Goal: Check status: Check status

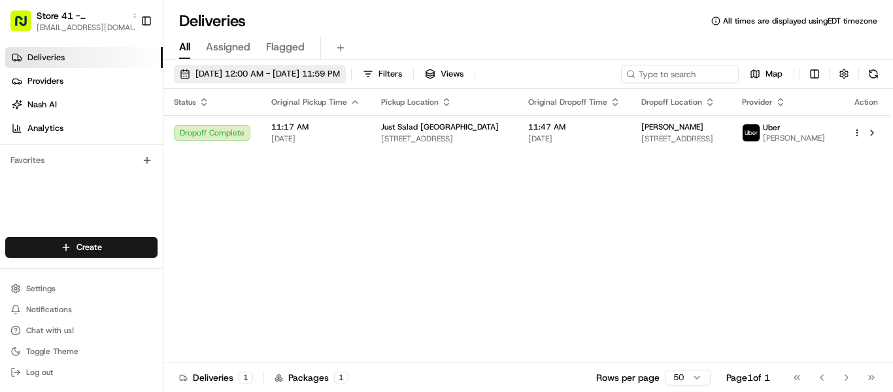
click at [243, 75] on span "08/19/2025 12:00 AM - 08/19/2025 11:59 PM" at bounding box center [267, 74] width 144 height 12
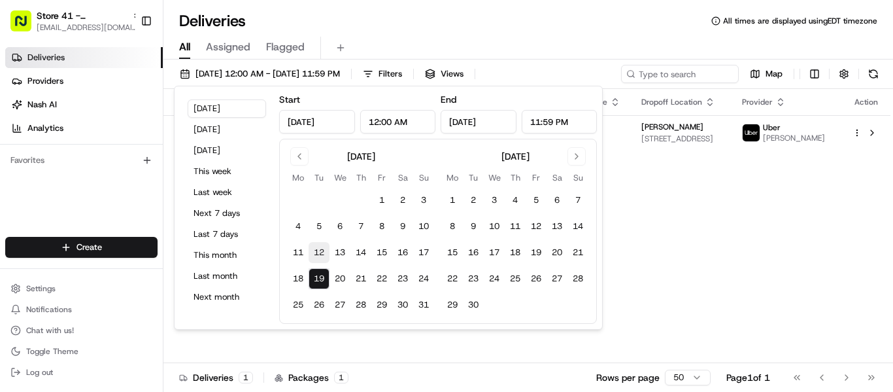
click at [316, 250] on button "12" at bounding box center [319, 252] width 21 height 21
type input "Aug 12, 2025"
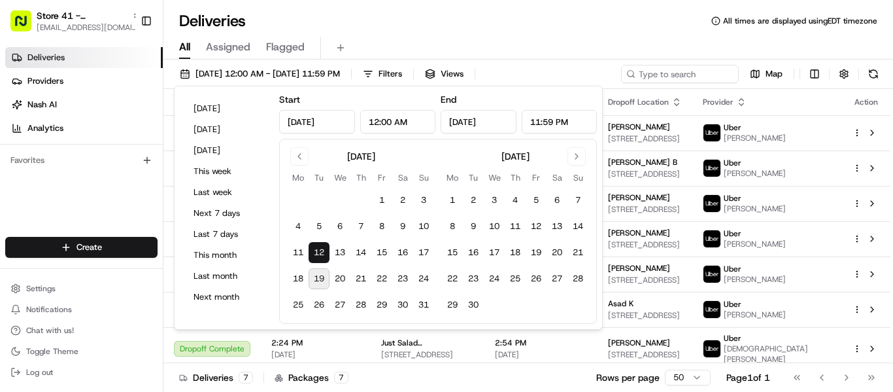
click at [499, 25] on div "Deliveries All times are displayed using EDT timezone" at bounding box center [528, 20] width 730 height 21
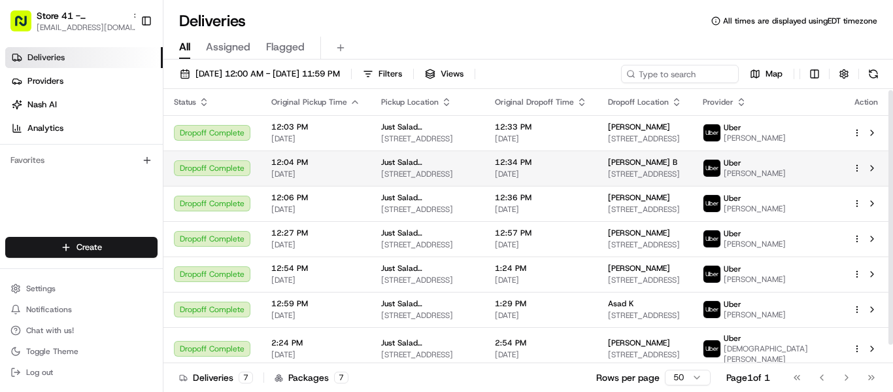
scroll to position [21, 0]
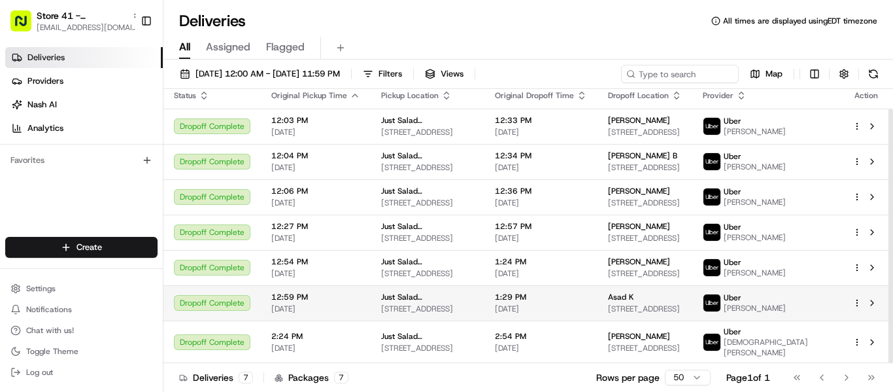
click at [660, 312] on span "5070 N State Road 7, Unit La Quinta, Fort Lauderdale, FL 33319-3316, United Sta…" at bounding box center [645, 308] width 74 height 10
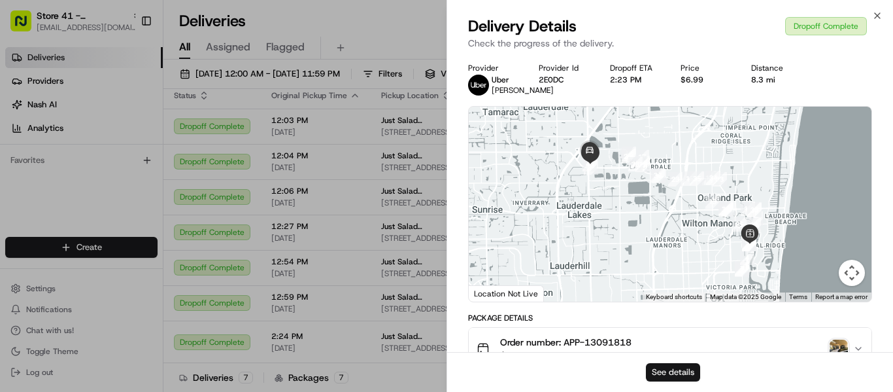
click at [671, 375] on button "See details" at bounding box center [673, 372] width 54 height 18
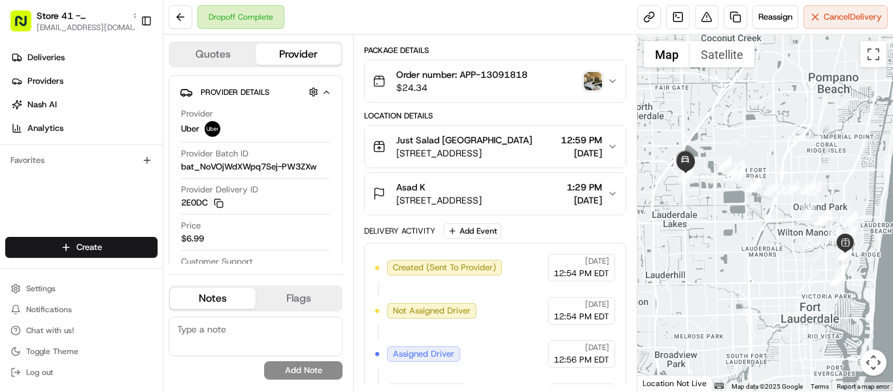
click at [592, 76] on img "button" at bounding box center [593, 81] width 18 height 18
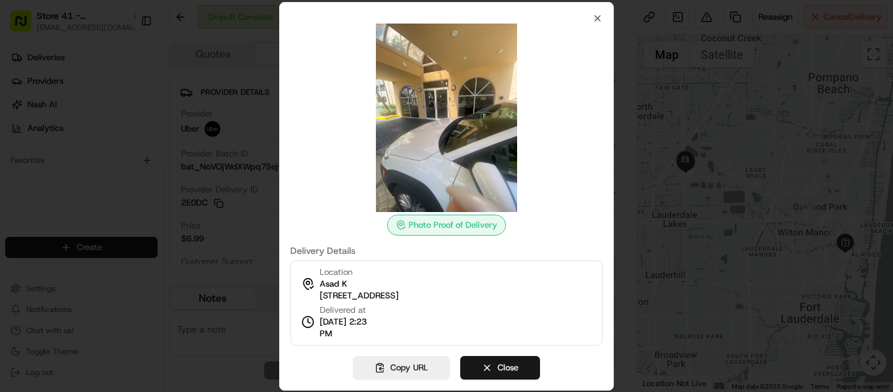
click at [180, 371] on div at bounding box center [446, 196] width 893 height 392
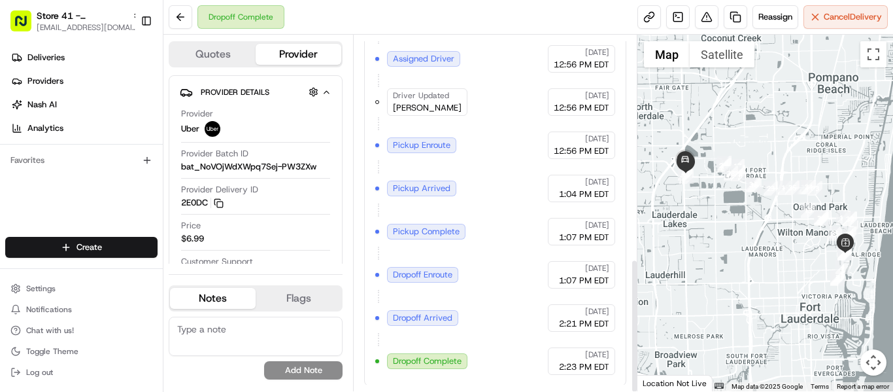
scroll to position [594, 0]
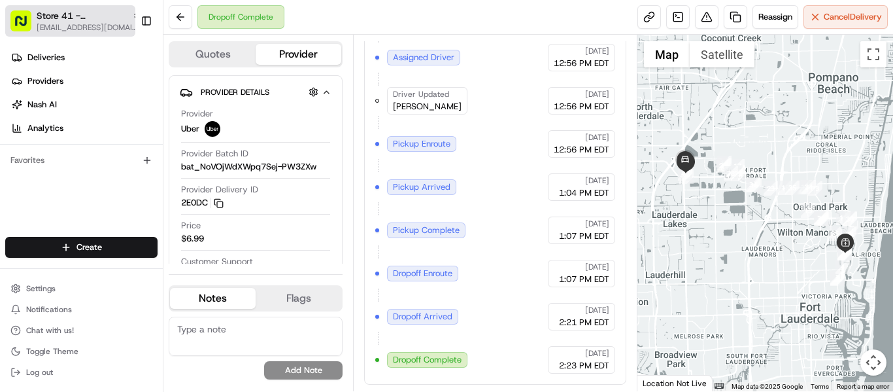
click at [68, 18] on span "Store 41 - Fort Lauderdale (Just Salad)" at bounding box center [82, 15] width 90 height 13
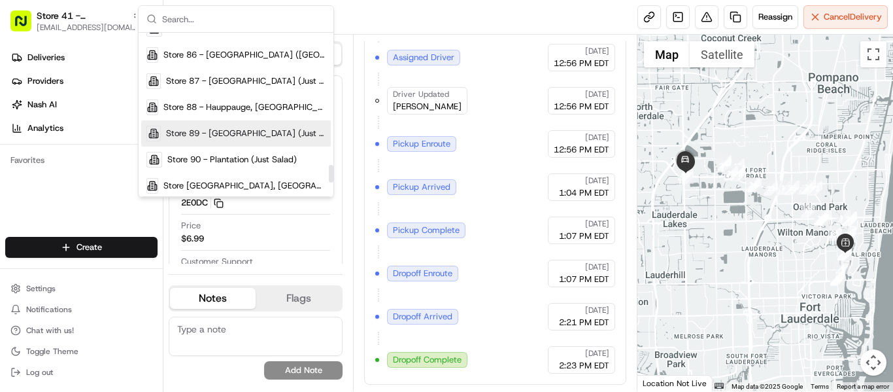
scroll to position [1177, 0]
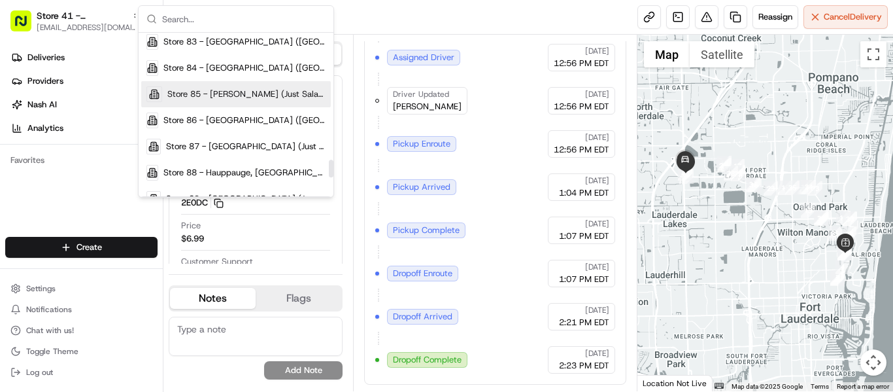
click at [236, 95] on span "Store 85 - [PERSON_NAME] (Just Salad)" at bounding box center [246, 94] width 158 height 12
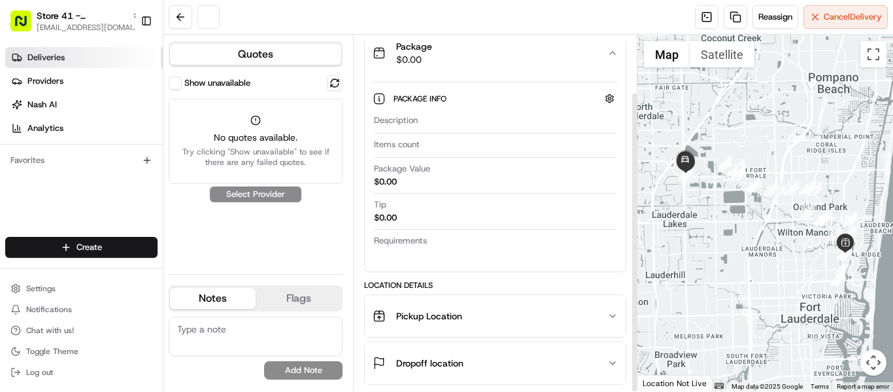
click at [52, 58] on span "Deliveries" at bounding box center [45, 58] width 37 height 12
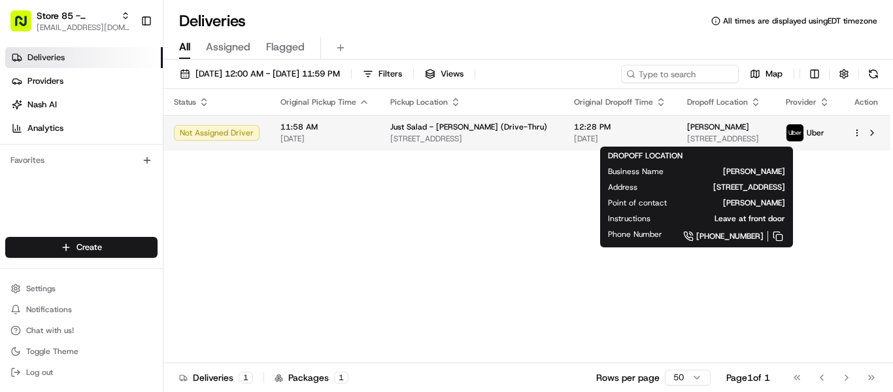
click at [687, 133] on span "15 Colonial Way, Livingston, NJ 07039, USA" at bounding box center [725, 138] width 77 height 10
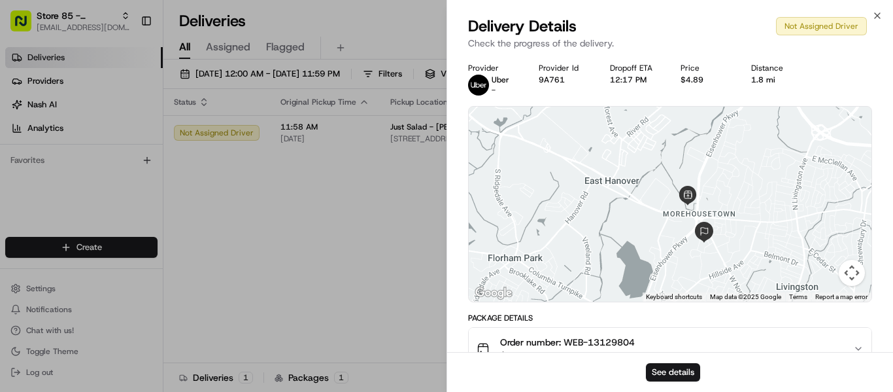
click at [616, 348] on span "$12.99" at bounding box center [567, 354] width 135 height 13
click at [614, 347] on span "Order number: WEB-13129804" at bounding box center [567, 341] width 135 height 13
click at [614, 341] on span "Order number: WEB-13129804" at bounding box center [567, 341] width 135 height 13
click at [643, 344] on div "Order number: WEB-13129804 $12.99" at bounding box center [665, 348] width 377 height 26
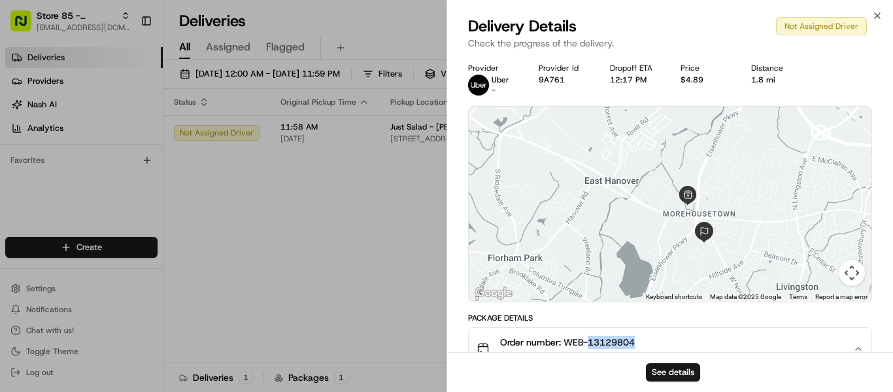
copy span "13129804"
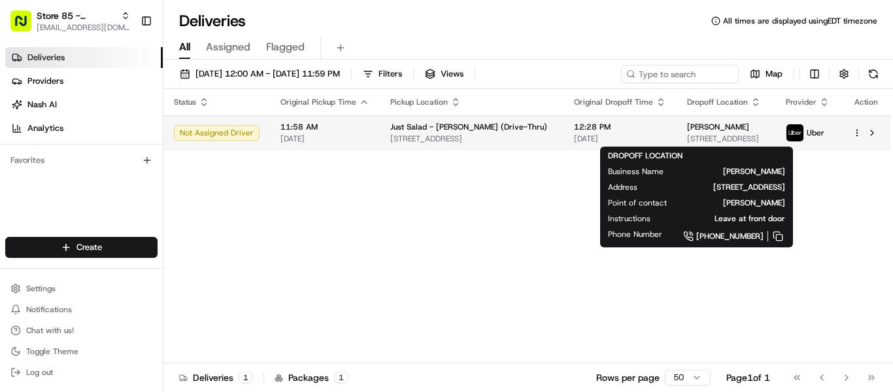
click at [687, 137] on span "15 Colonial Way, Livingston, NJ 07039, USA" at bounding box center [725, 138] width 77 height 10
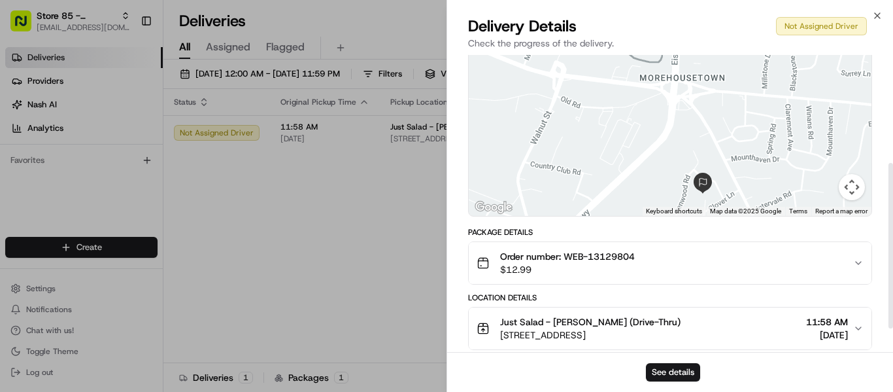
scroll to position [196, 0]
